Goal: Task Accomplishment & Management: Use online tool/utility

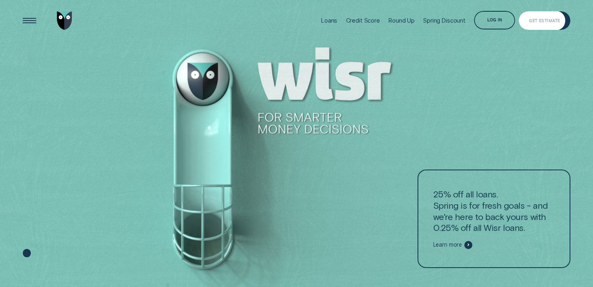
click at [537, 27] on div "Get Estimate" at bounding box center [545, 20] width 52 height 19
click at [541, 24] on div "Get Estimate" at bounding box center [545, 20] width 52 height 19
